Goal: Task Accomplishment & Management: Manage account settings

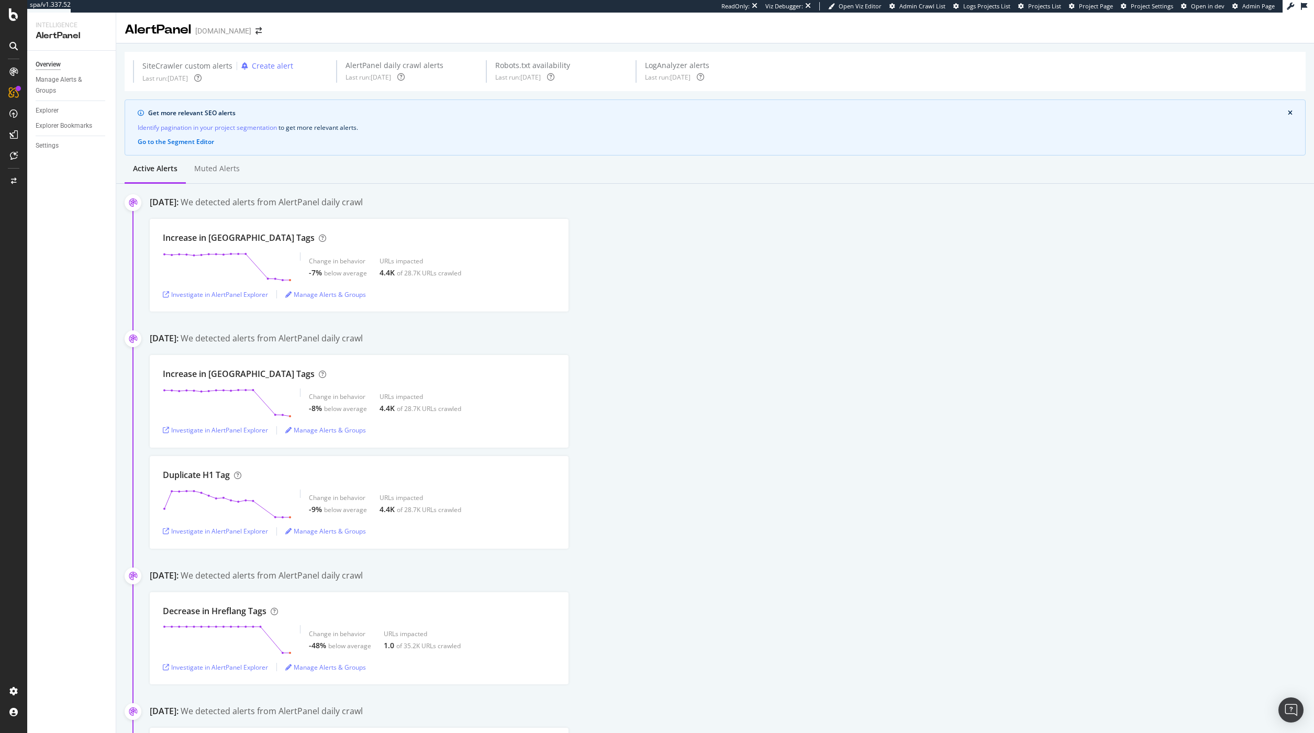
click at [998, 77] on div "SiteCrawler custom alerts Create alert Last run: 2025 Sep. 27th AlertPanel dail…" at bounding box center [715, 71] width 1181 height 39
click at [945, 6] on span "Admin Crawl List" at bounding box center [922, 6] width 46 height 8
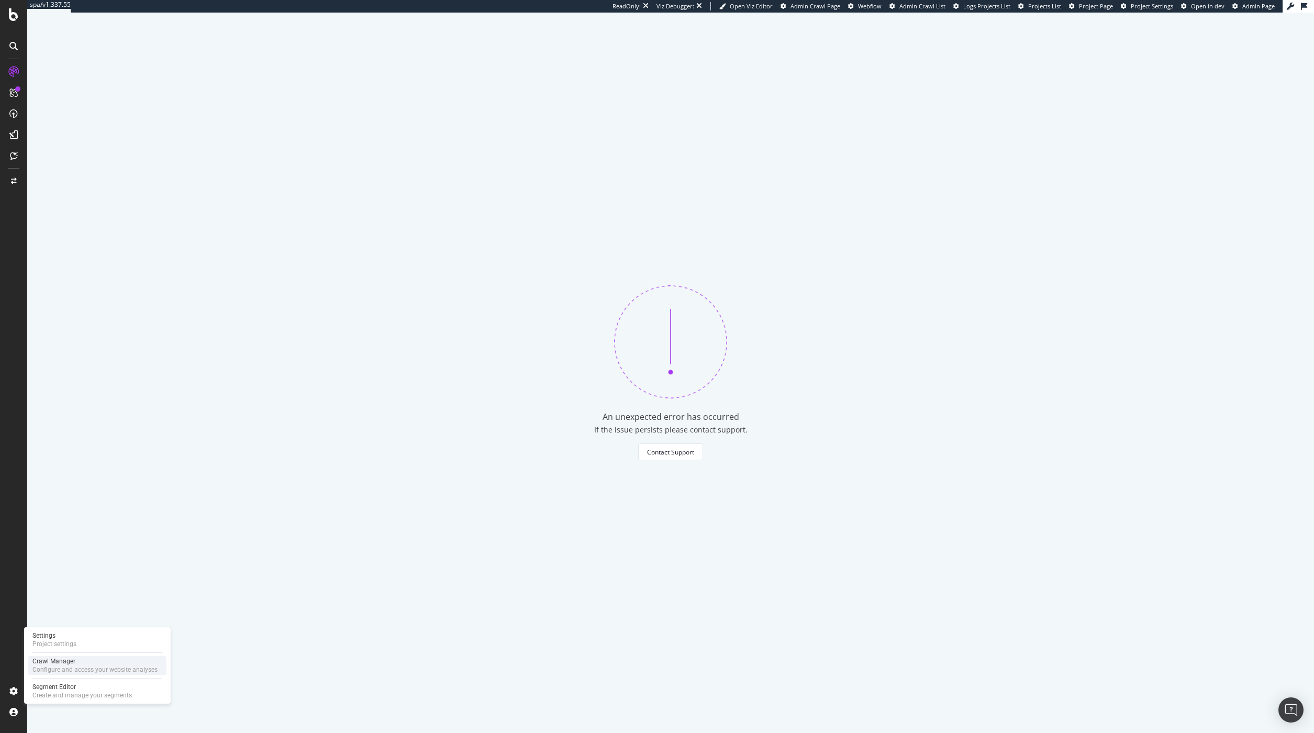
click at [61, 665] on div "Crawl Manager" at bounding box center [94, 661] width 125 height 8
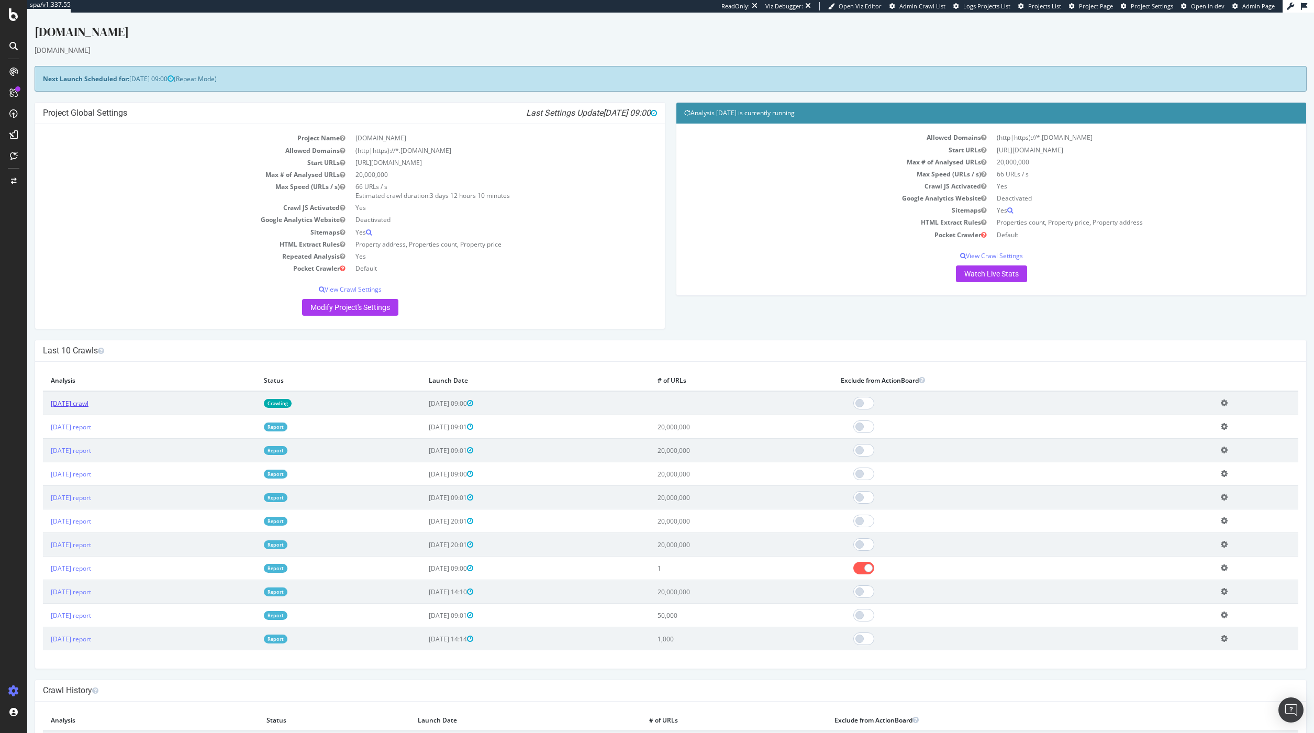
click at [86, 402] on link "2025 Oct. 5th crawl" at bounding box center [70, 403] width 38 height 9
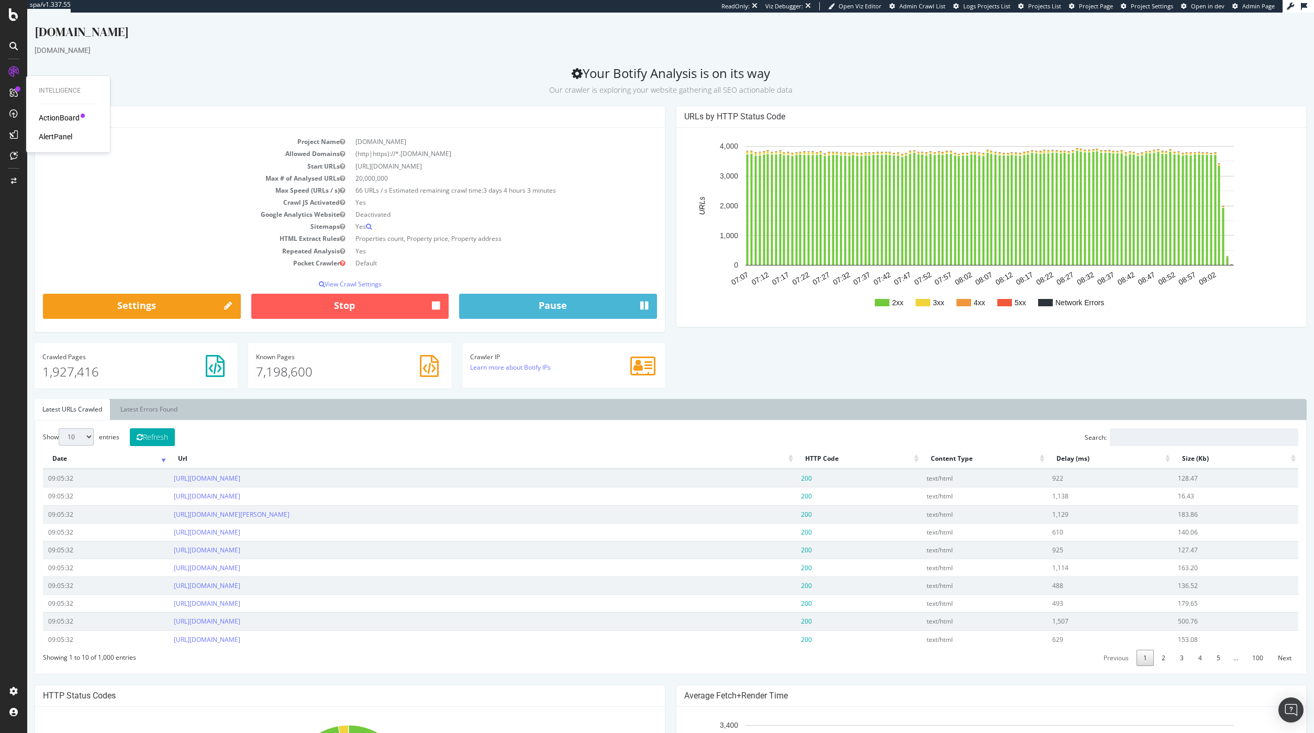
click at [63, 135] on div "AlertPanel" at bounding box center [55, 136] width 33 height 10
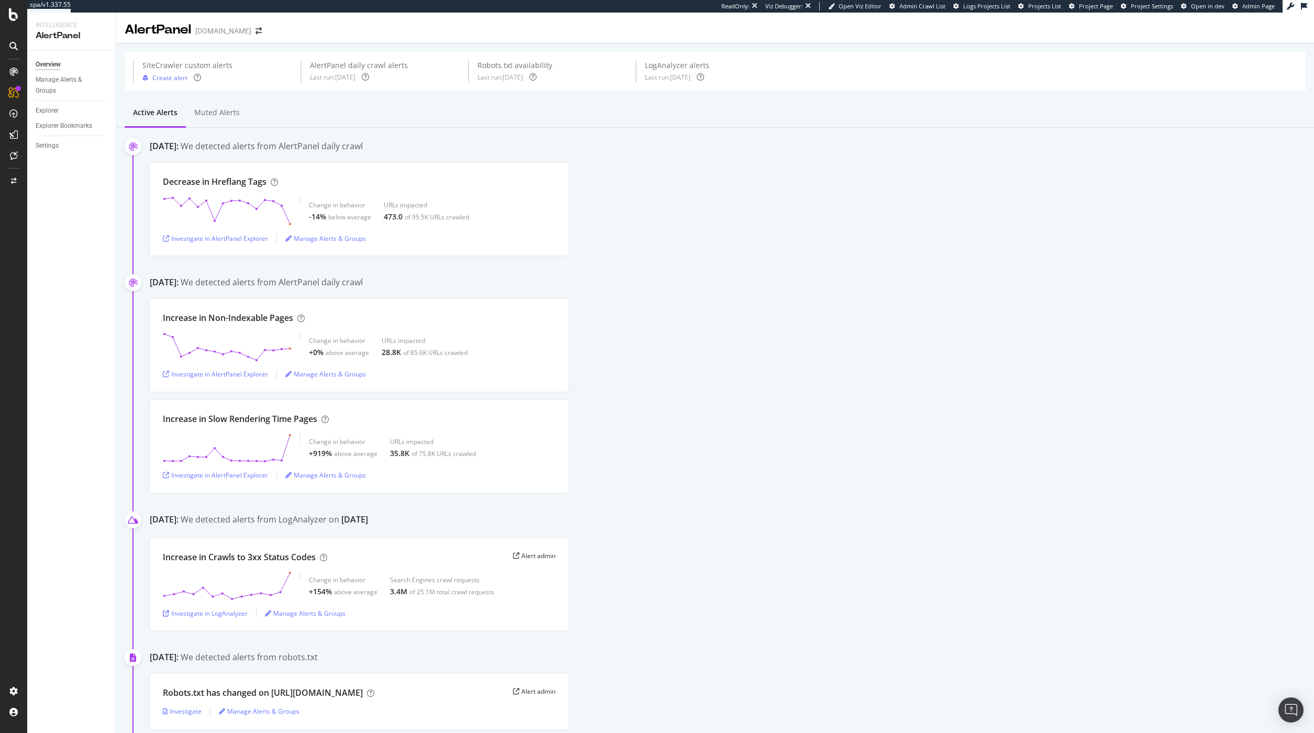
click at [937, 7] on span "Admin Crawl List" at bounding box center [922, 6] width 46 height 8
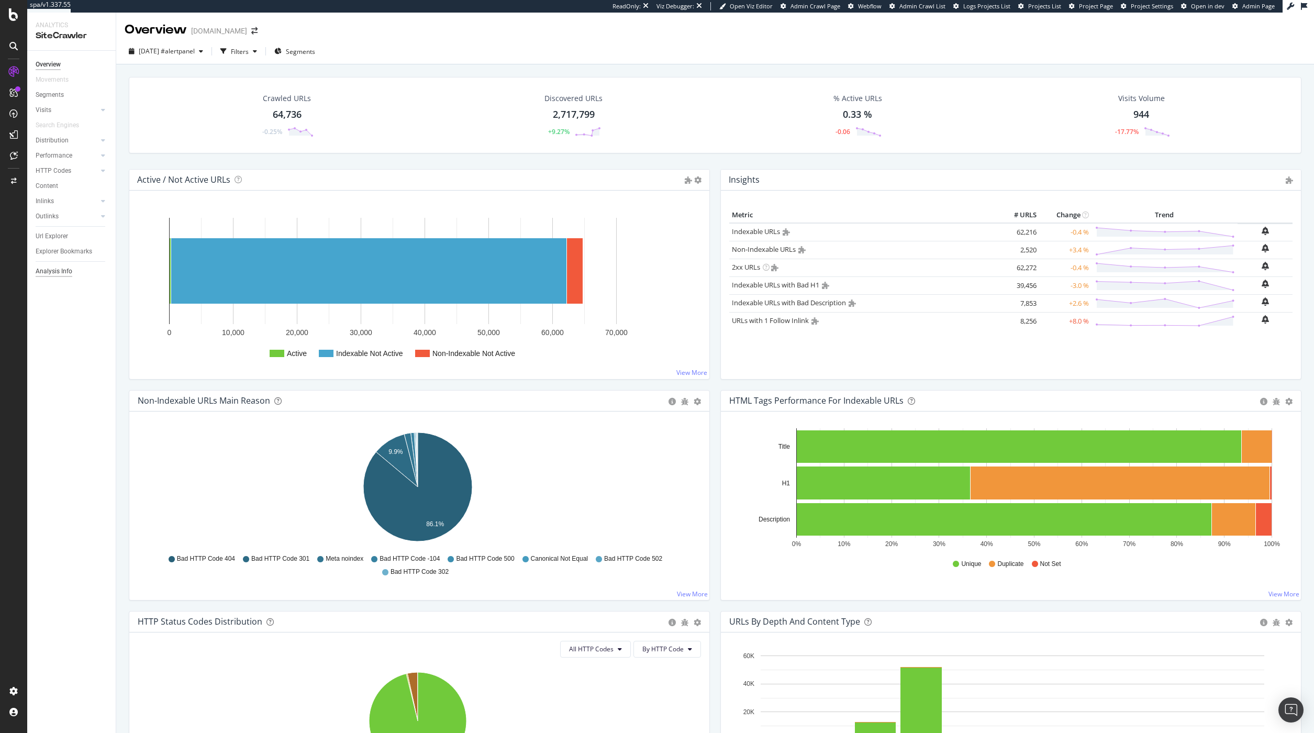
click at [52, 276] on div "Analysis Info" at bounding box center [54, 271] width 37 height 11
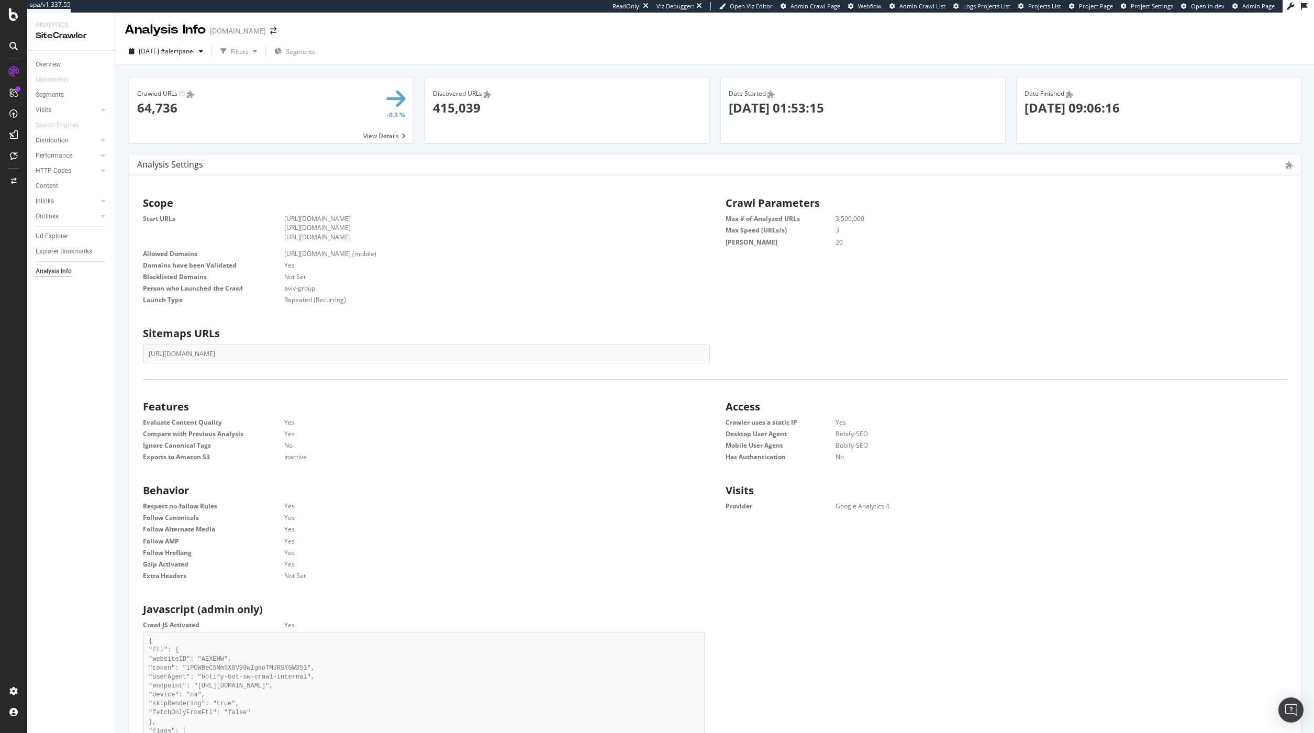
scroll to position [159, 554]
click at [523, 300] on dd "Repeated (Recurring)" at bounding box center [481, 299] width 446 height 9
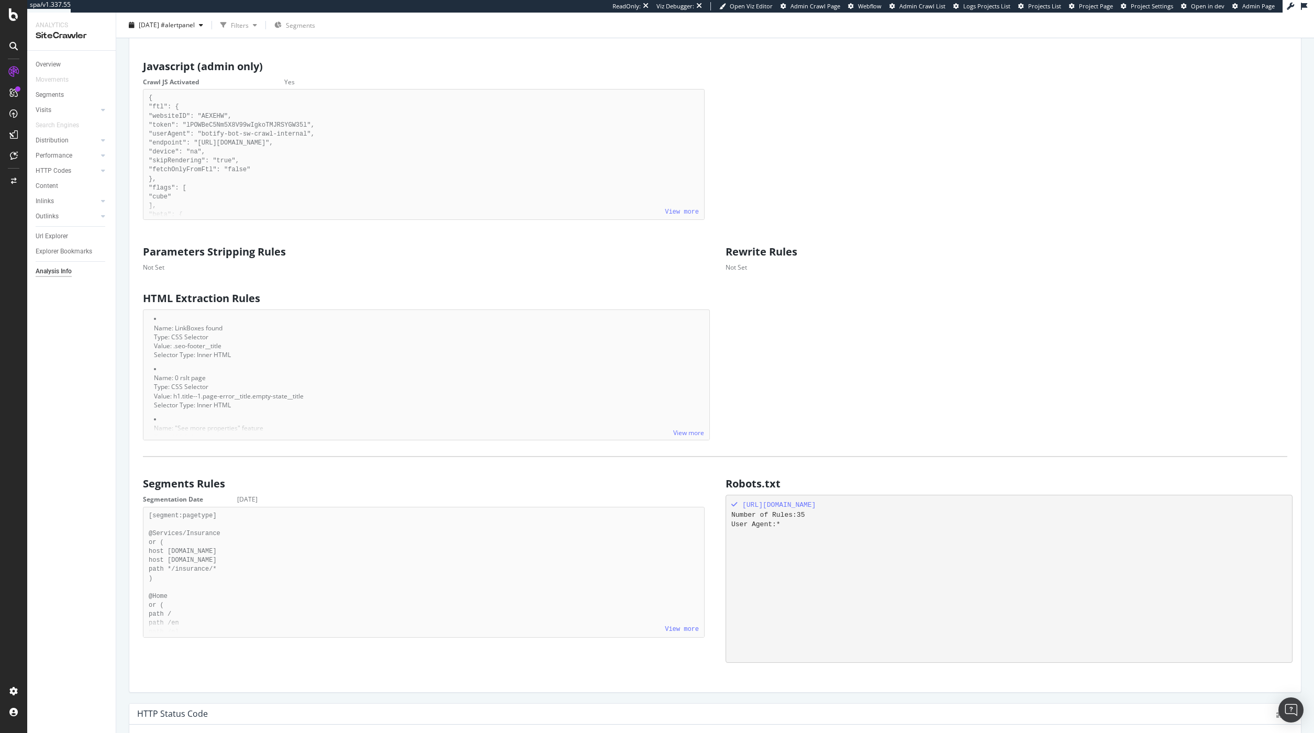
scroll to position [533, 0]
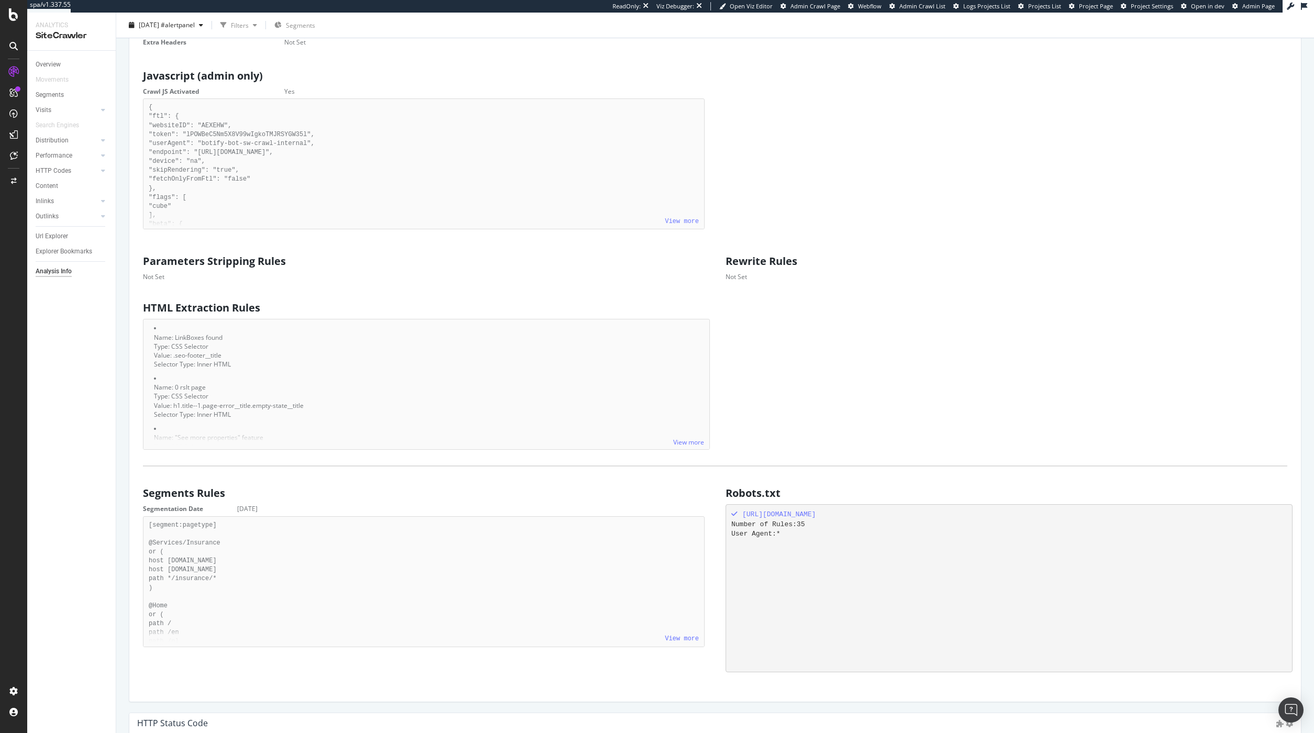
click at [1287, 319] on div "HTML Extraction Rules View more Name: LinkBoxes found Type: CSS Selector Value:…" at bounding box center [714, 373] width 1165 height 153
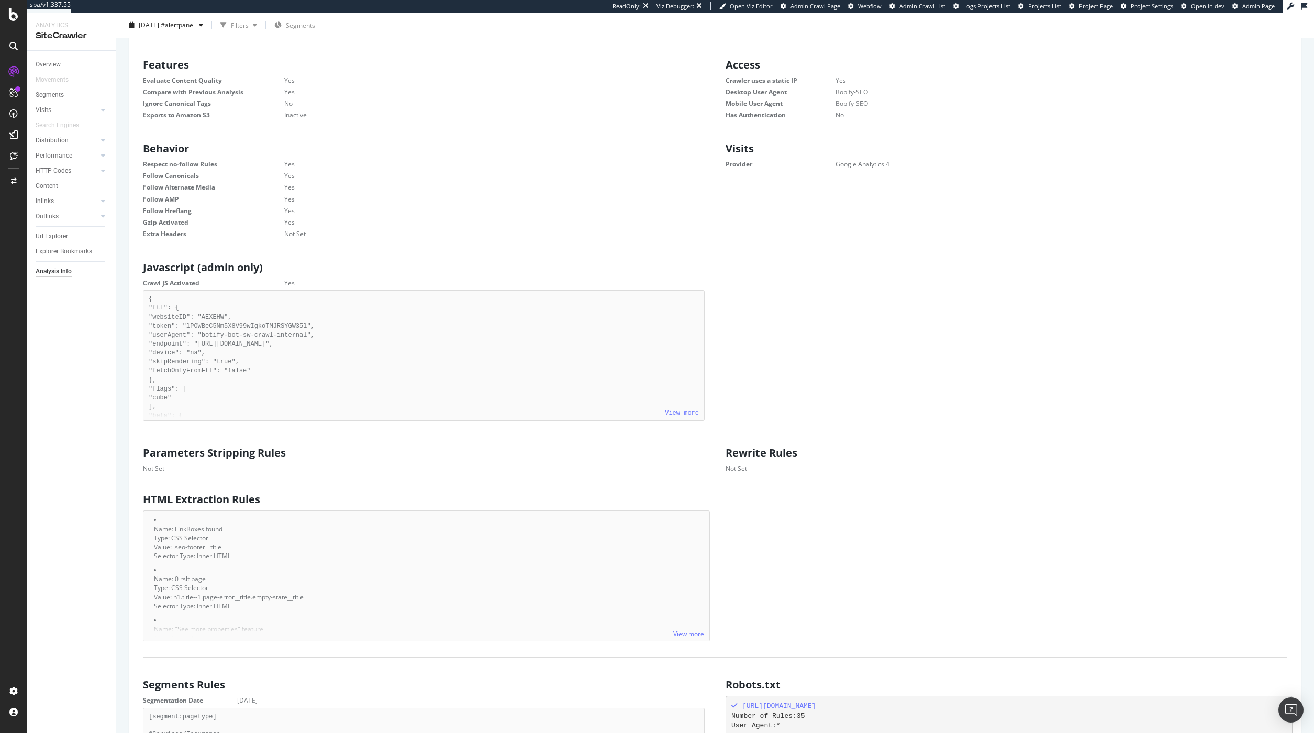
scroll to position [0, 0]
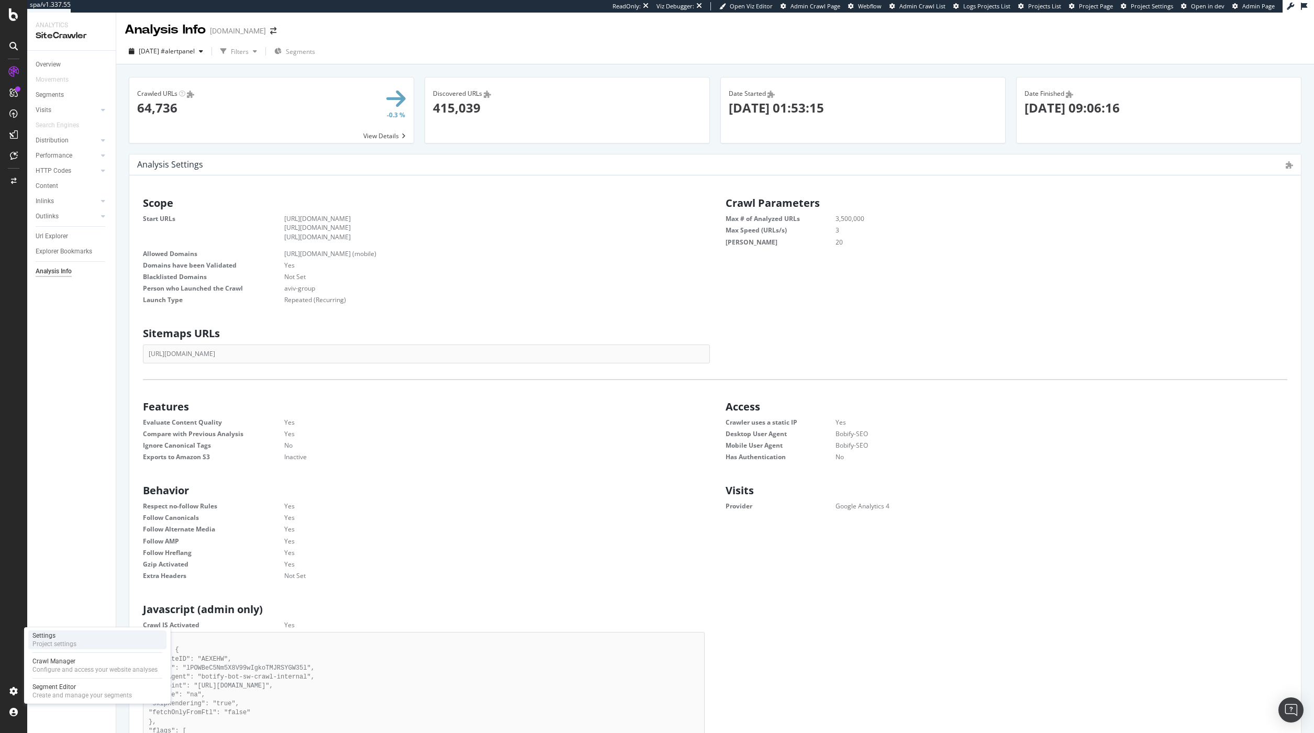
click at [57, 645] on div "Project settings" at bounding box center [54, 644] width 44 height 8
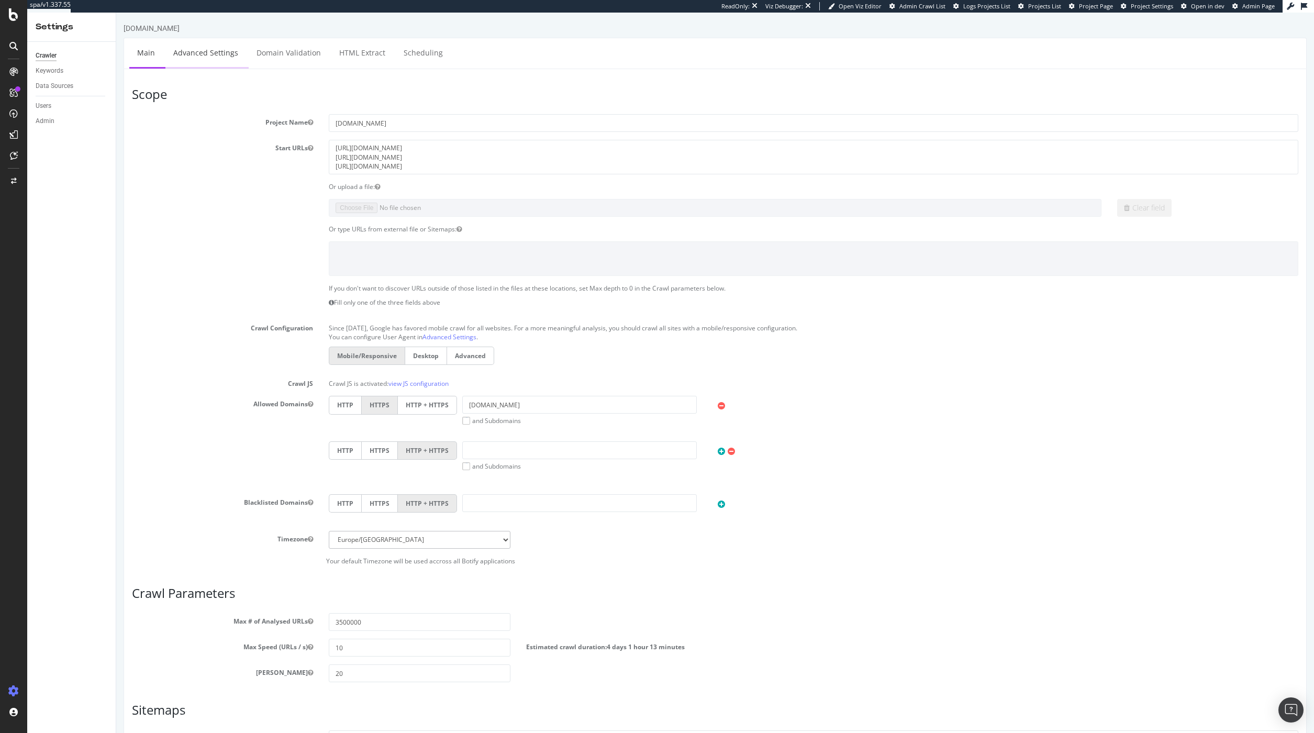
click at [221, 47] on link "Advanced Settings" at bounding box center [205, 52] width 81 height 29
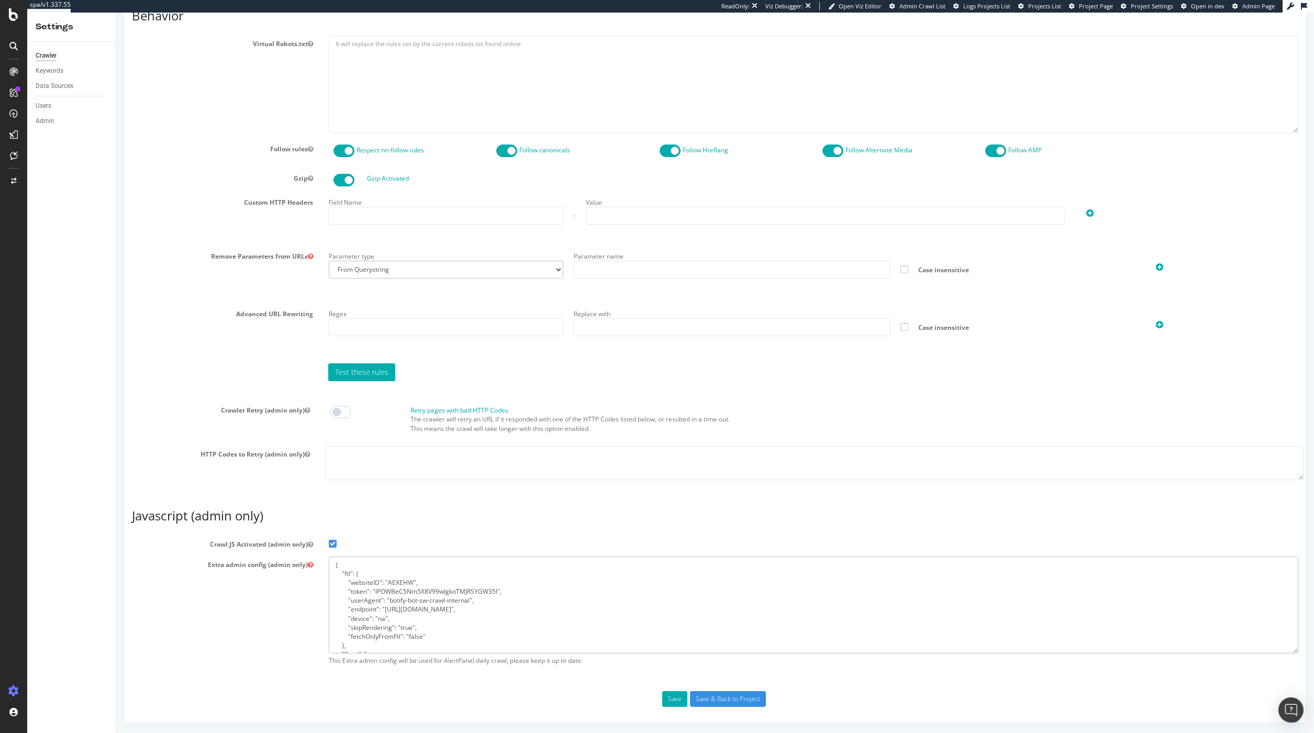
click at [408, 609] on textarea "{ "ftl": { "websiteID": "AEXEHW", "token": "lPOWBeC5Nm5X8V99wIgkoTMJRSYGW35l", …" at bounding box center [813, 604] width 969 height 97
drag, startPoint x: 407, startPoint y: 609, endPoint x: 464, endPoint y: 607, distance: 57.6
click at [464, 607] on textarea "{ "ftl": { "websiteID": "AEXEHW", "token": "lPOWBeC5Nm5X8V99wIgkoTMJRSYGW35l", …" at bounding box center [813, 604] width 969 height 97
click at [478, 622] on textarea "{ "ftl": { "websiteID": "AEXEHW", "token": "lPOWBeC5Nm5X8V99wIgkoTMJRSYGW35l", …" at bounding box center [813, 604] width 969 height 97
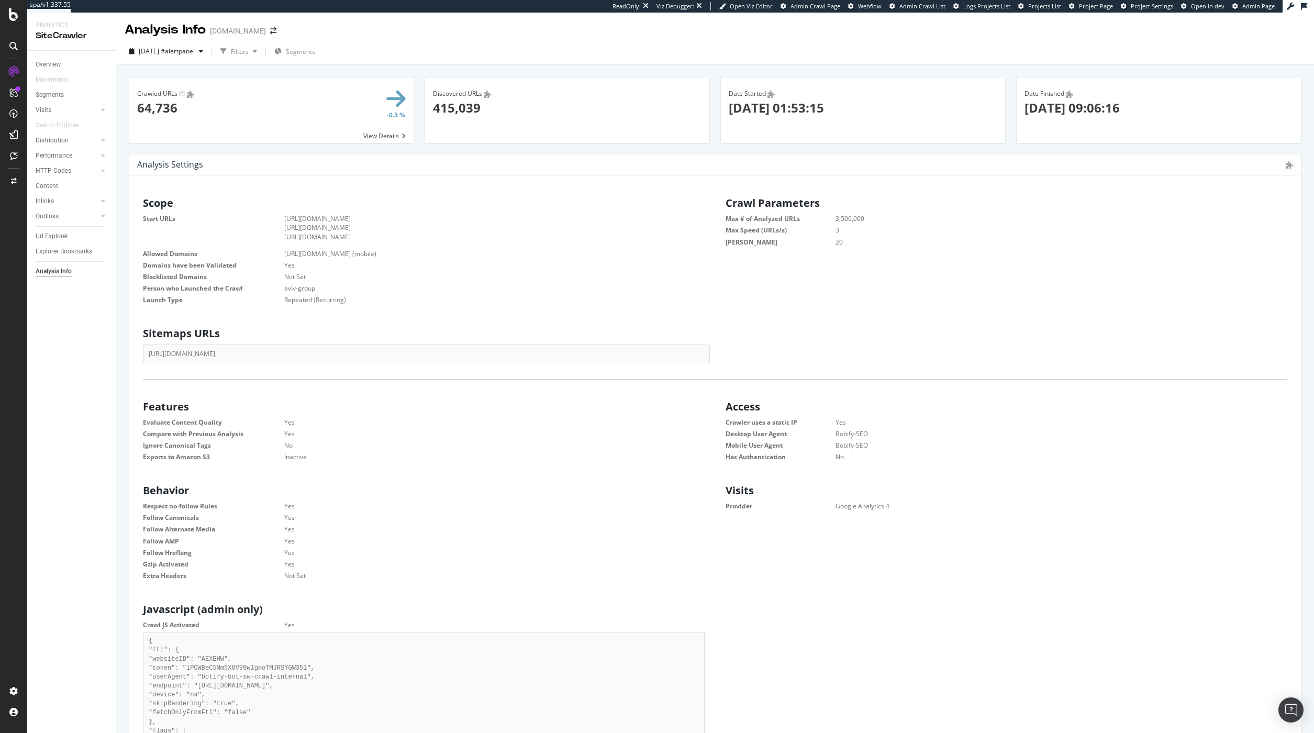
scroll to position [159, 554]
click at [1184, 261] on div "Scope Start URLs https://www.immoweb.be/fr https://www.immoweb.be/en https://ww…" at bounding box center [714, 249] width 1165 height 115
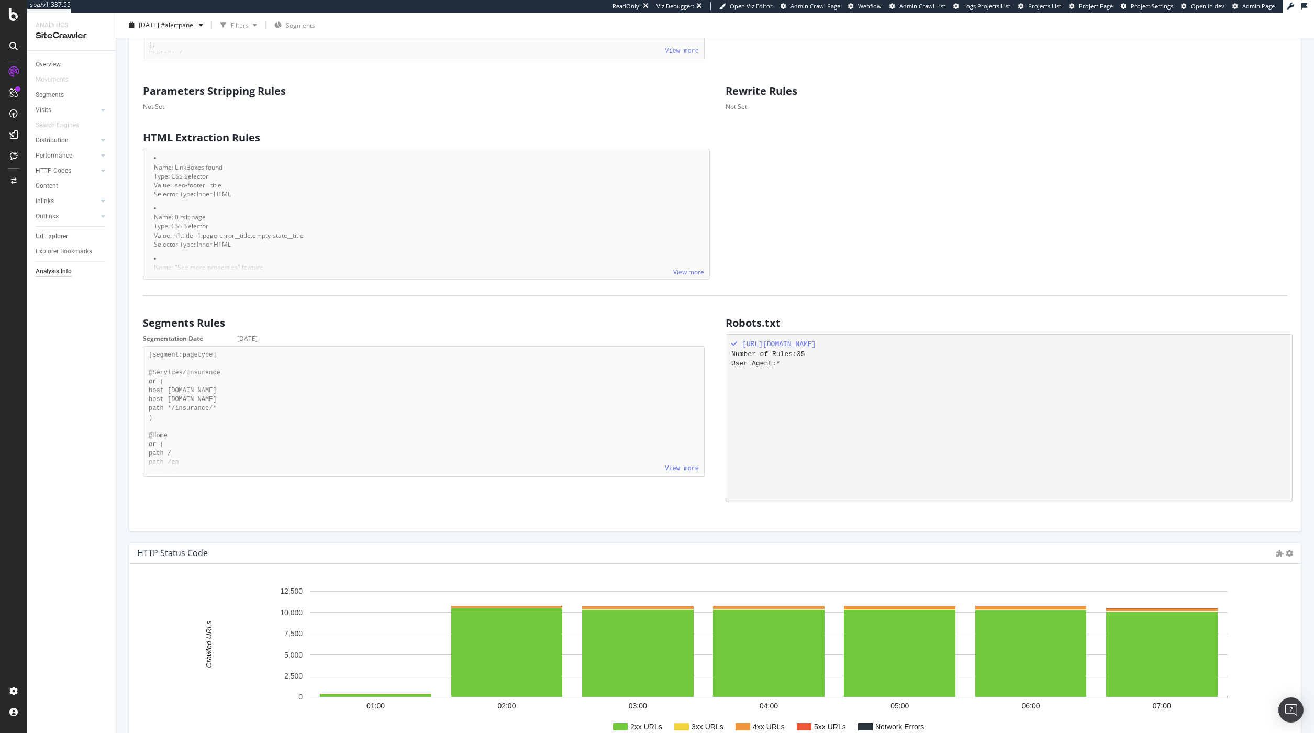
scroll to position [615, 0]
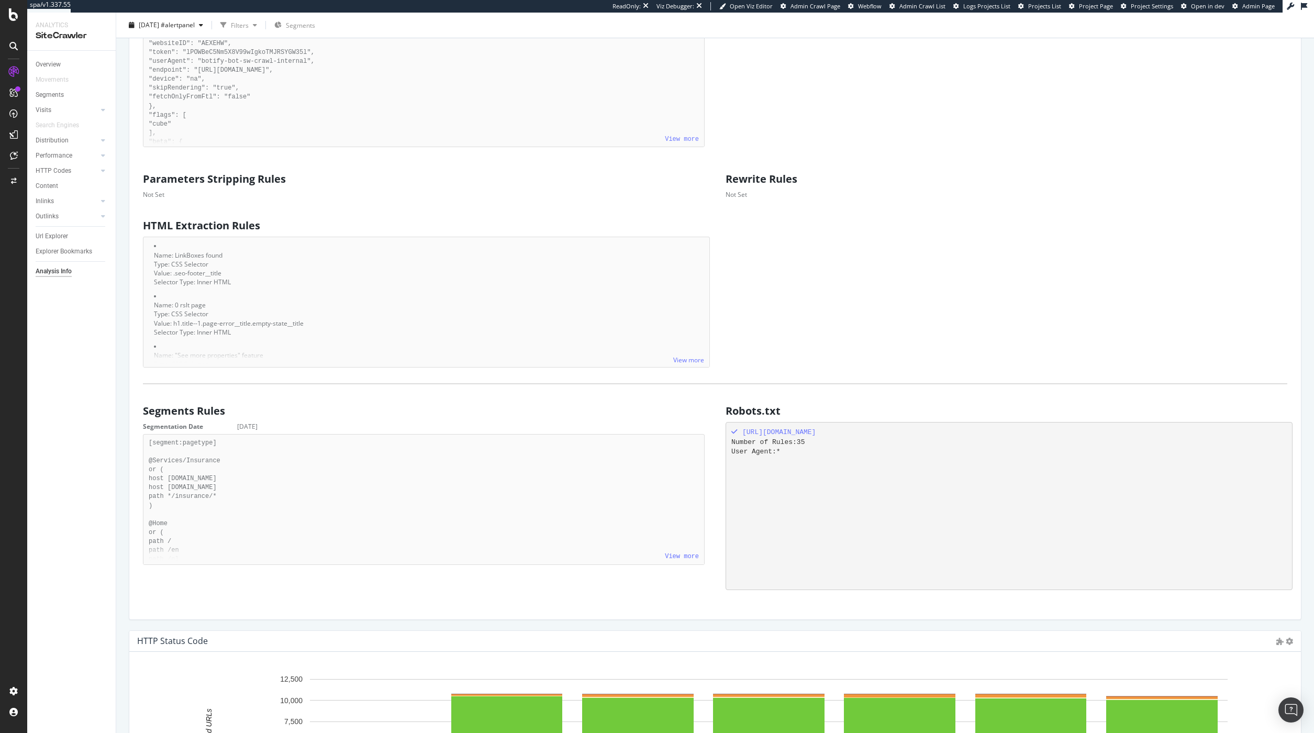
click at [954, 345] on div "HTML Extraction Rules View more Name: LinkBoxes found Type: CSS Selector Value:…" at bounding box center [714, 291] width 1165 height 153
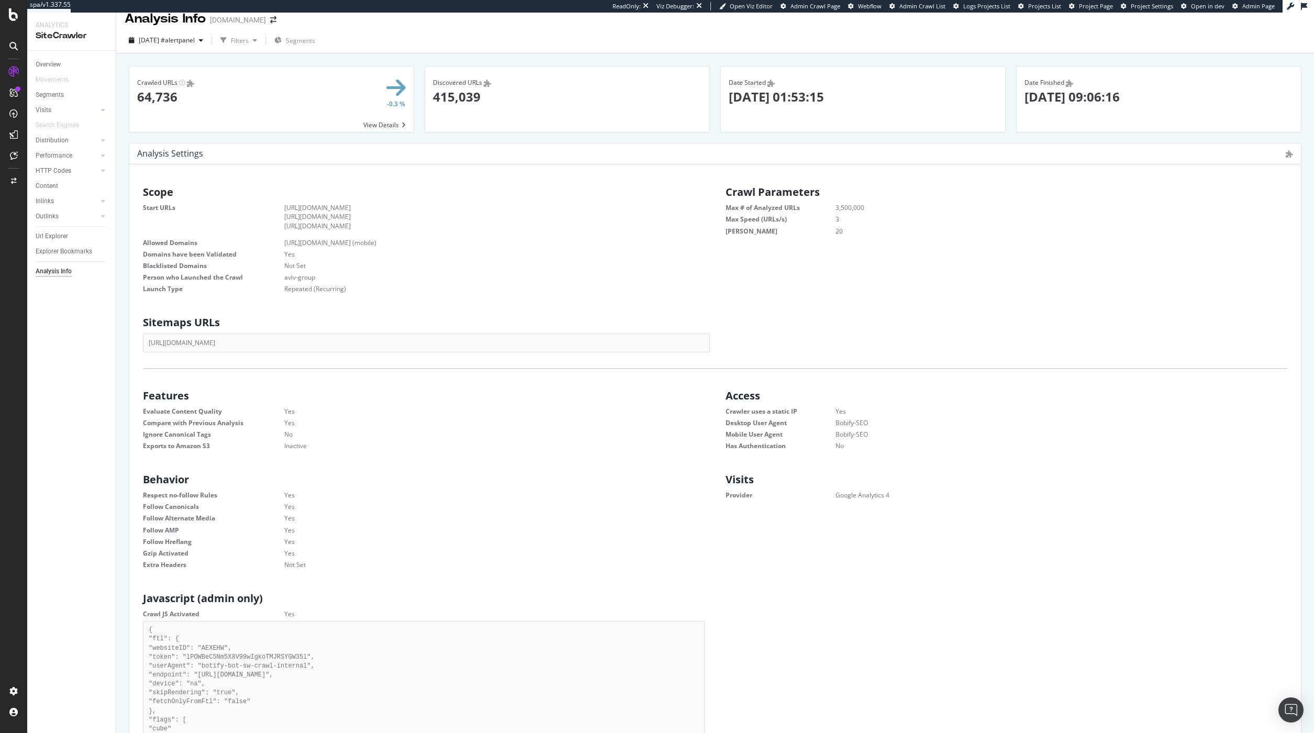
scroll to position [0, 0]
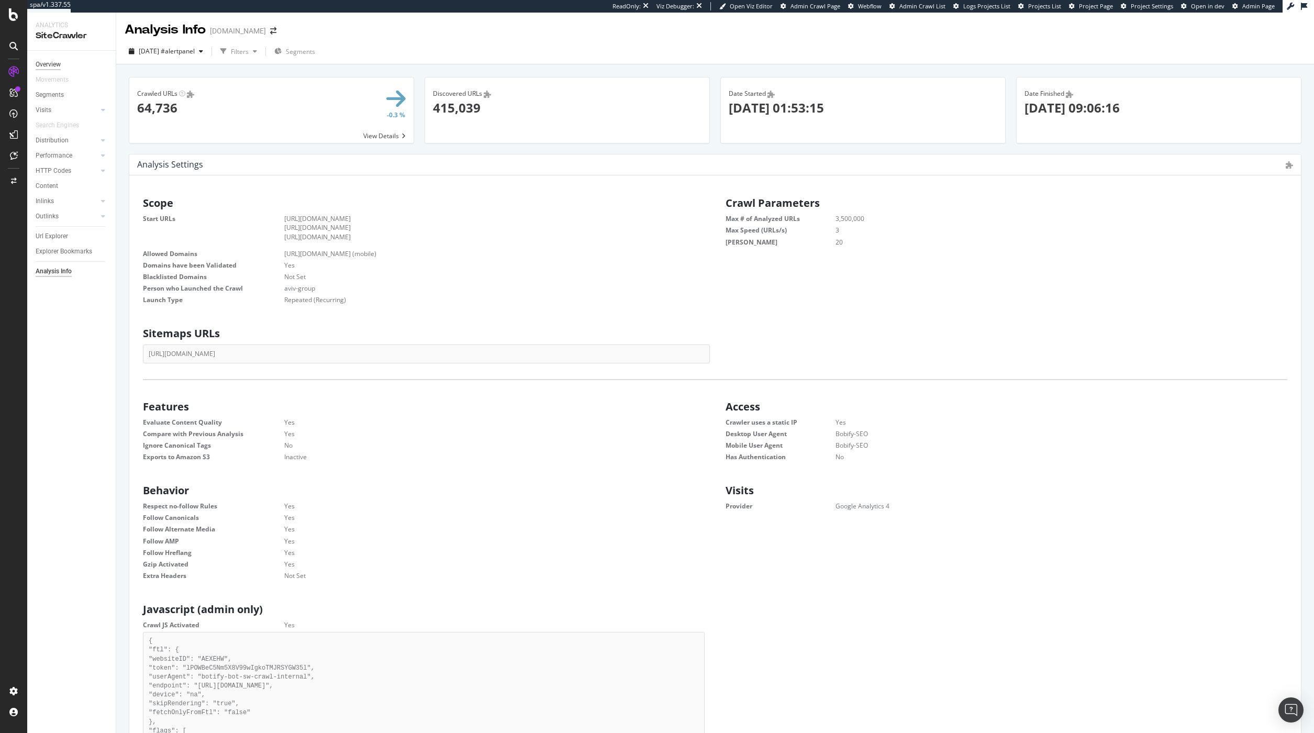
click at [57, 69] on div "Overview" at bounding box center [48, 64] width 25 height 11
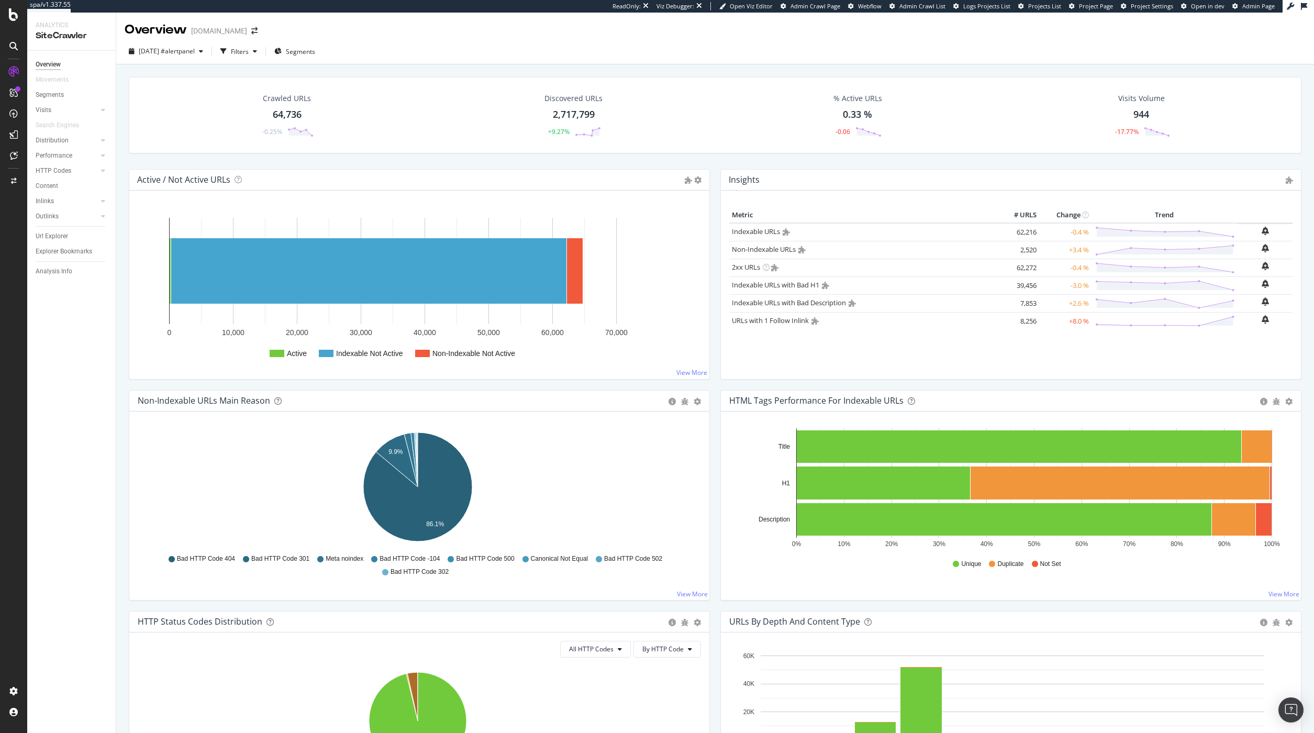
click at [836, 7] on span "Admin Crawl Page" at bounding box center [815, 6] width 50 height 8
click at [130, 134] on div "Crawled URLs 64,785 -0.28% Discovered URLs 2,717,799 +9.27% % Active URLs 0.02 …" at bounding box center [715, 115] width 1172 height 76
